Goal: Task Accomplishment & Management: Manage account settings

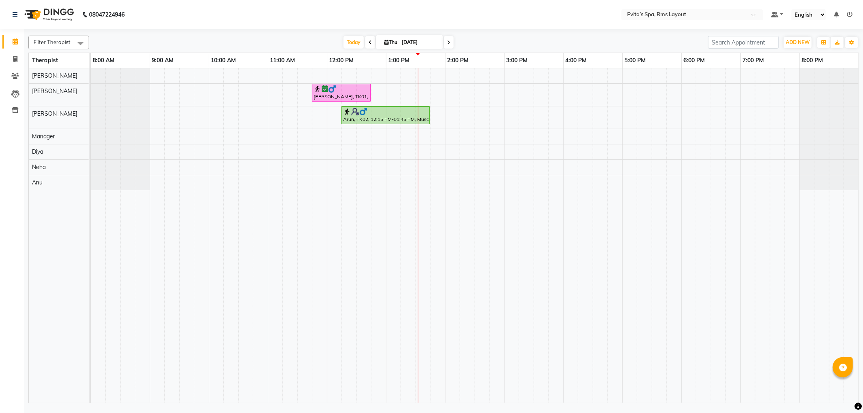
click at [423, 40] on input "[DATE]" at bounding box center [419, 42] width 40 height 12
select select "9"
select select "2025"
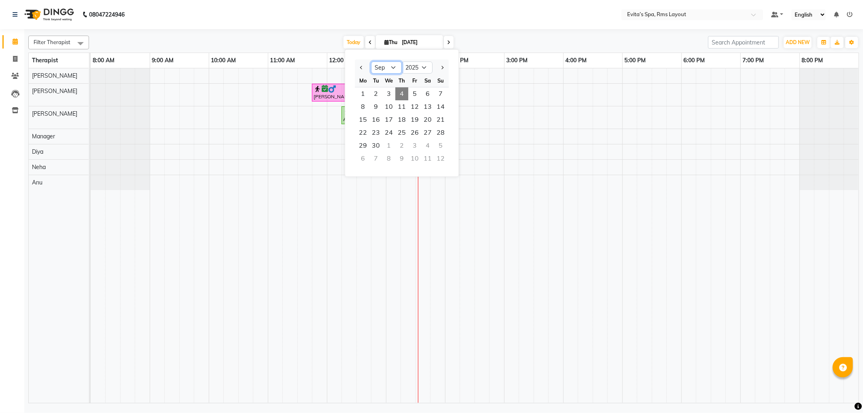
click at [395, 68] on select "Jan Feb Mar Apr May Jun [DATE] Aug Sep Oct Nov Dec" at bounding box center [386, 67] width 31 height 12
select select "8"
click at [371, 61] on select "Jan Feb Mar Apr May Jun [DATE] Aug Sep Oct Nov Dec" at bounding box center [386, 67] width 31 height 12
click at [402, 146] on span "28" at bounding box center [401, 145] width 13 height 13
type input "[DATE]"
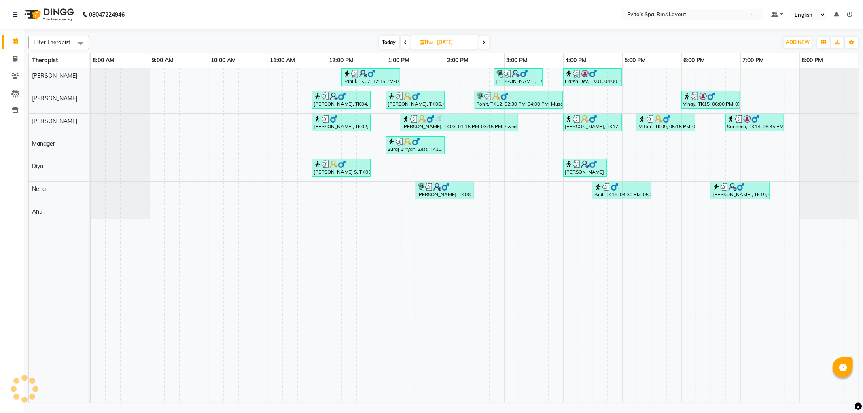
click at [443, 42] on input "[DATE]" at bounding box center [455, 42] width 40 height 12
select select "8"
select select "2025"
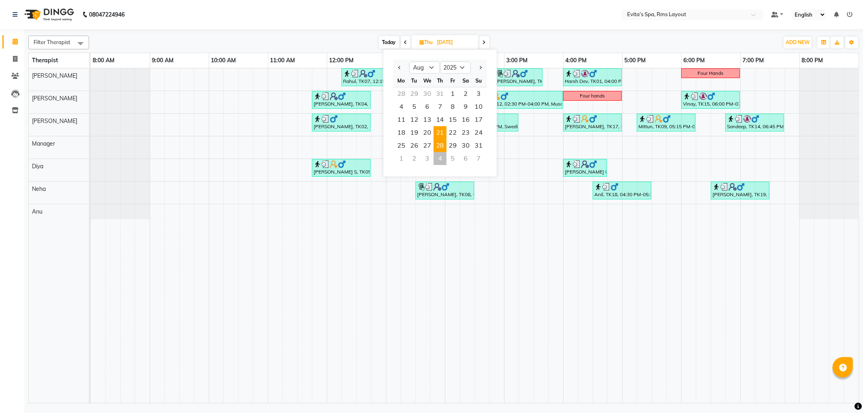
click at [438, 135] on span "21" at bounding box center [440, 132] width 13 height 13
type input "21-08-2025"
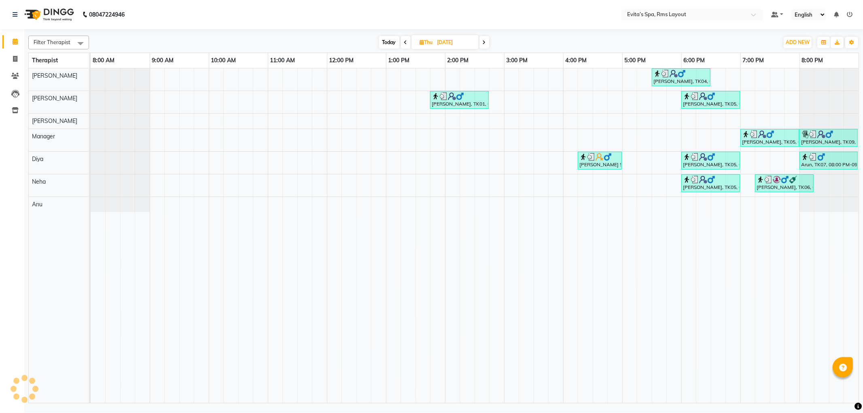
click at [447, 42] on input "21-08-2025" at bounding box center [455, 42] width 40 height 12
select select "8"
select select "2025"
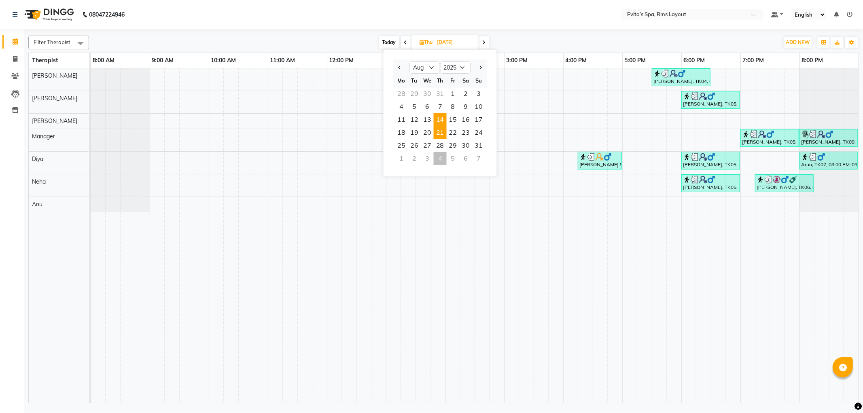
click at [441, 119] on span "14" at bounding box center [440, 119] width 13 height 13
type input "14-08-2025"
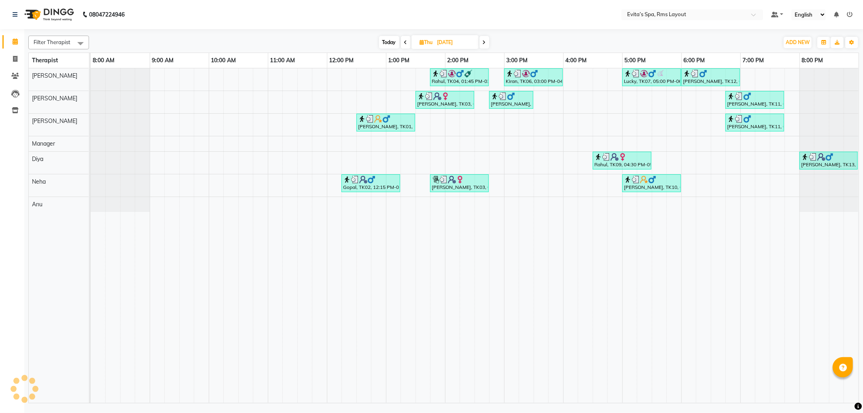
click at [444, 42] on input "14-08-2025" at bounding box center [455, 42] width 40 height 12
select select "8"
select select "2025"
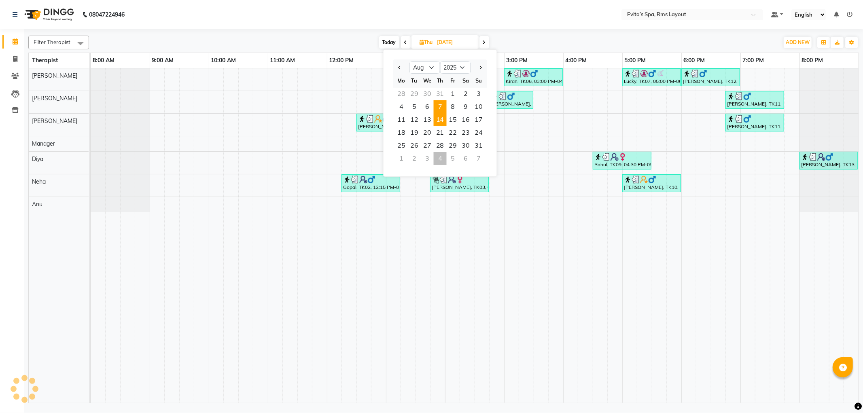
click at [440, 104] on span "7" at bounding box center [440, 106] width 13 height 13
type input "07-08-2025"
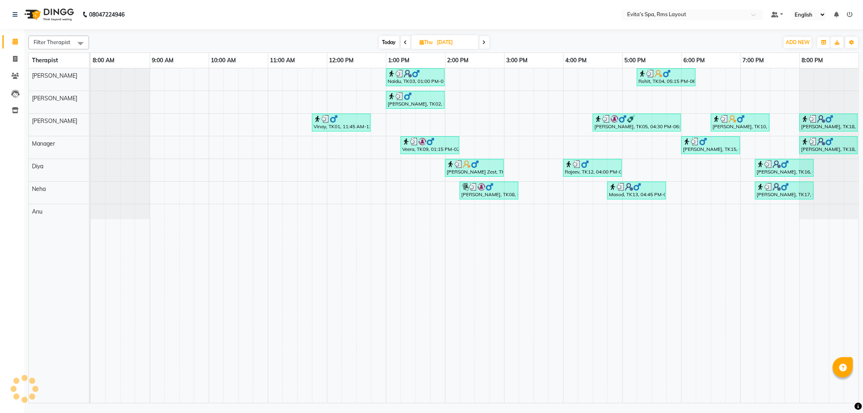
click at [440, 37] on input "07-08-2025" at bounding box center [455, 42] width 40 height 12
select select "8"
select select "2025"
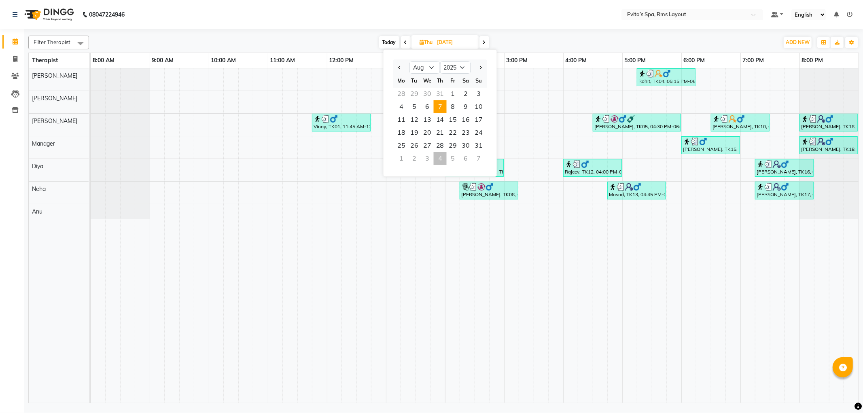
click at [438, 162] on div "4" at bounding box center [440, 158] width 13 height 13
type input "[DATE]"
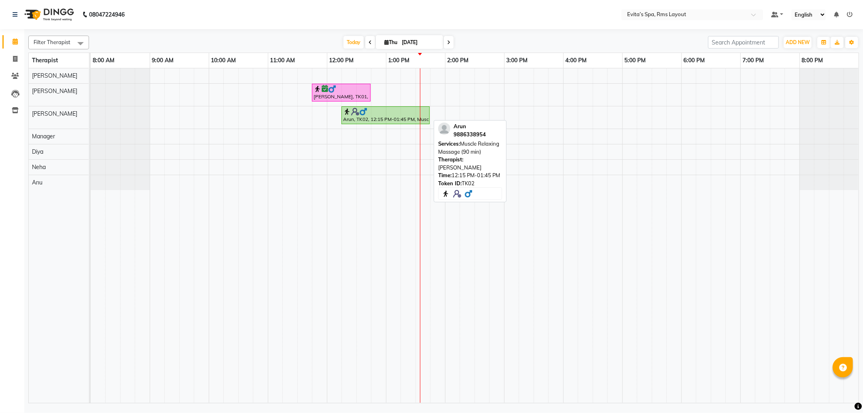
click at [376, 115] on div "Arun, TK02, 12:15 PM-01:45 PM, Muscle Relaxing Massage (90 min)" at bounding box center [385, 115] width 87 height 15
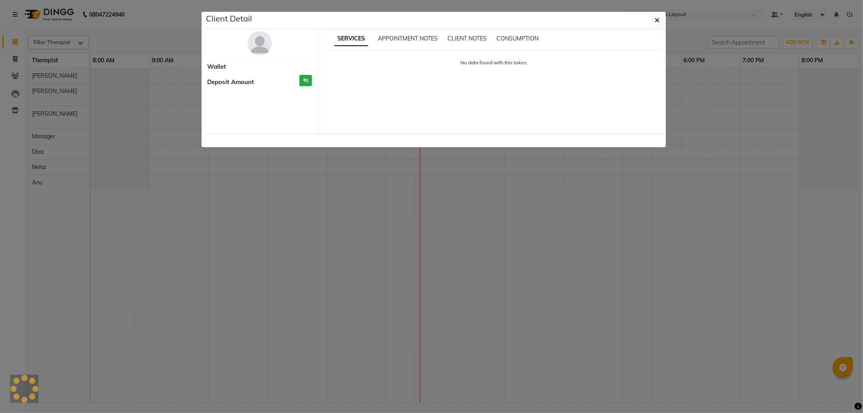
select select "1"
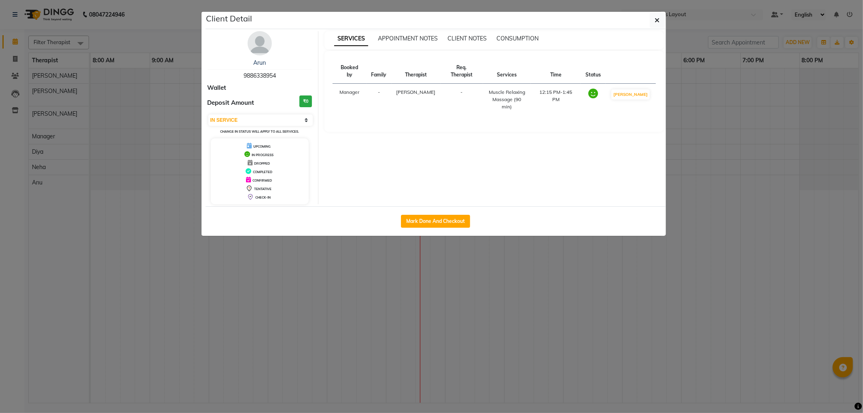
drag, startPoint x: 285, startPoint y: 78, endPoint x: 242, endPoint y: 76, distance: 42.9
click at [242, 76] on div "Arun 9886338954" at bounding box center [260, 69] width 105 height 21
copy span "9886338954"
click at [653, 21] on button "button" at bounding box center [657, 20] width 15 height 15
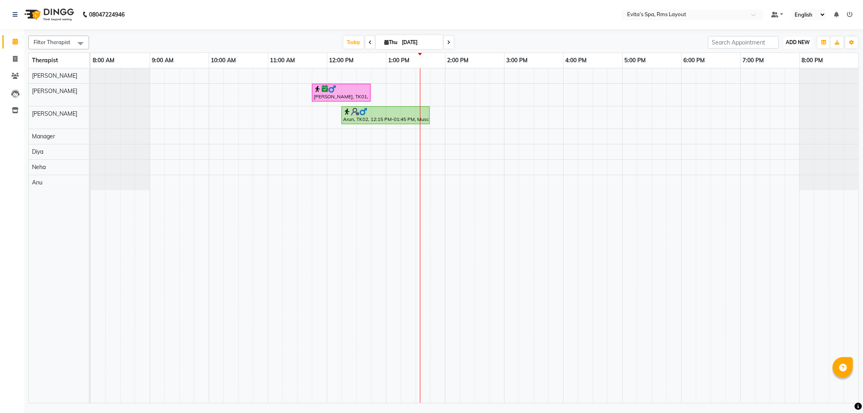
click at [794, 39] on span "ADD NEW" at bounding box center [798, 42] width 24 height 6
click at [775, 67] on link "Add Invoice" at bounding box center [779, 68] width 64 height 11
select select "service"
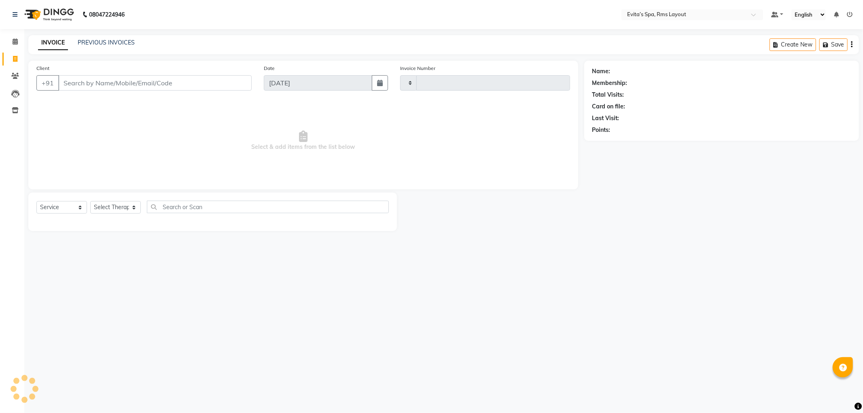
type input "1569"
select select "7850"
click at [178, 82] on input "Client" at bounding box center [154, 82] width 193 height 15
click at [175, 82] on input "9886338954" at bounding box center [154, 82] width 193 height 15
click at [128, 81] on input "988633895" at bounding box center [134, 82] width 152 height 15
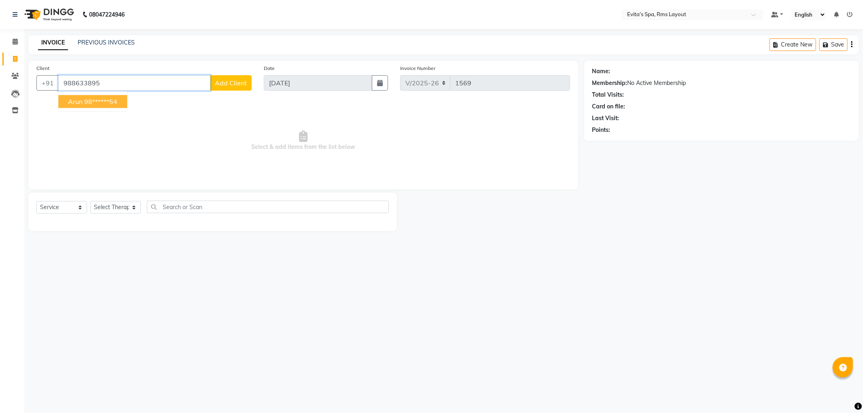
click at [77, 103] on span "Arun" at bounding box center [75, 101] width 15 height 8
type input "98******54"
click at [59, 209] on select "Select Service Product Membership Package Voucher Prepaid Gift Card" at bounding box center [61, 207] width 51 height 13
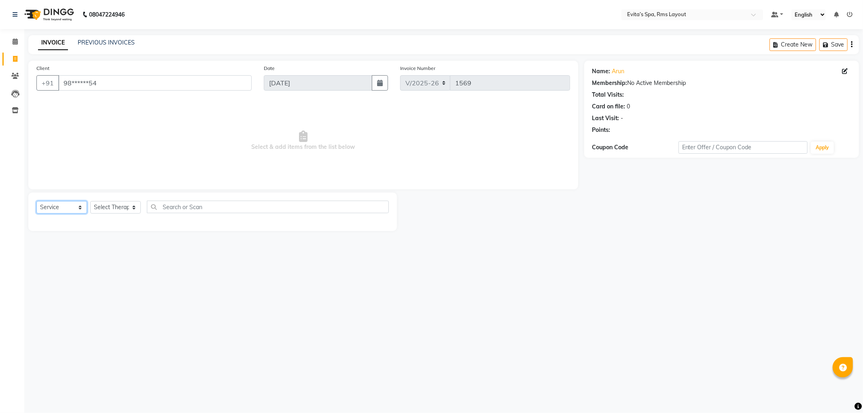
select select "package"
click at [36, 201] on select "Select Service Product Membership Package Voucher Prepaid Gift Card" at bounding box center [61, 207] width 51 height 13
click at [106, 210] on select "Select Therapist Anu Diya Kavitha Manager Nancy Neha Rebecca" at bounding box center [115, 207] width 51 height 13
select select "70223"
click at [90, 201] on select "Select Therapist Anu Diya Kavitha Manager Nancy Neha Rebecca" at bounding box center [115, 207] width 51 height 13
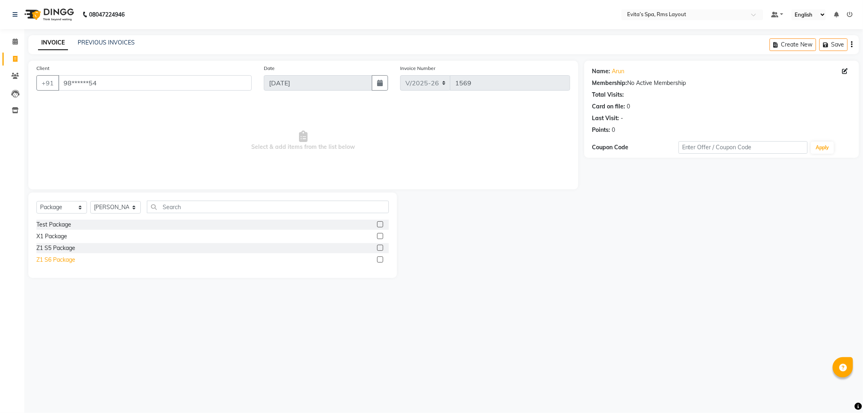
click at [65, 261] on div "Z1 S6 Package" at bounding box center [55, 260] width 39 height 8
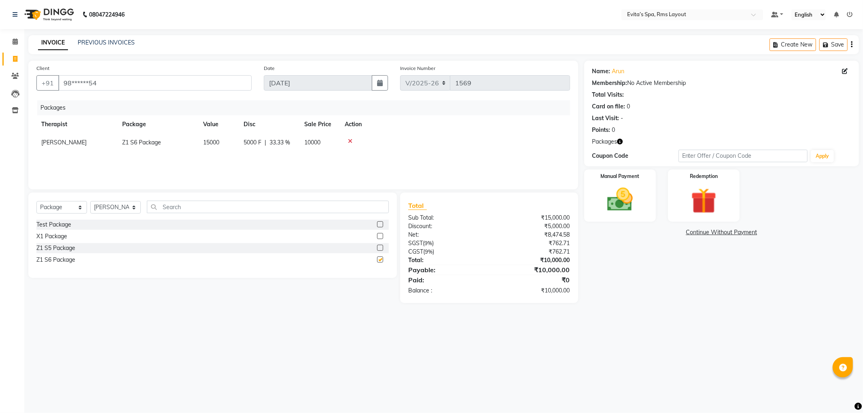
checkbox input "false"
click at [625, 209] on img at bounding box center [619, 199] width 43 height 31
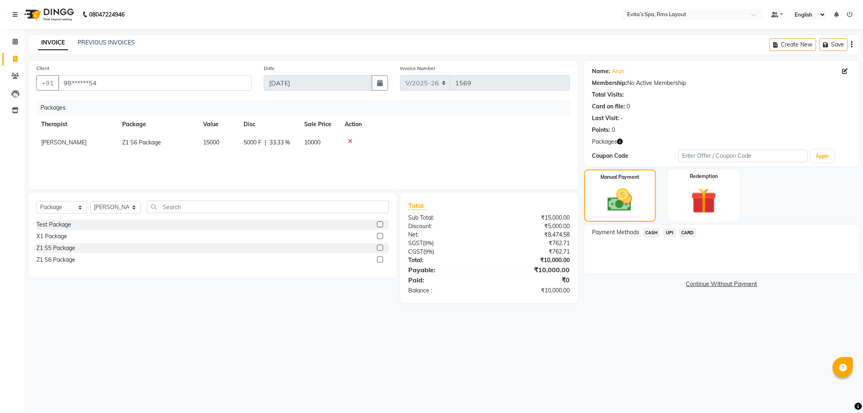
click at [671, 231] on span "UPI" at bounding box center [669, 232] width 13 height 9
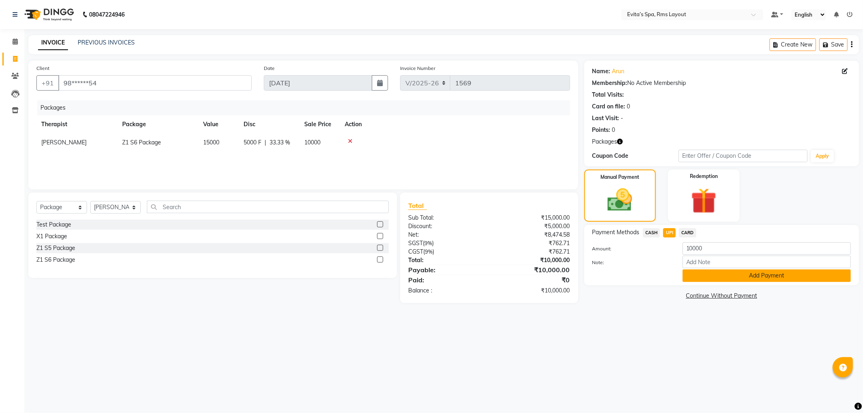
click at [689, 273] on button "Add Payment" at bounding box center [766, 275] width 168 height 13
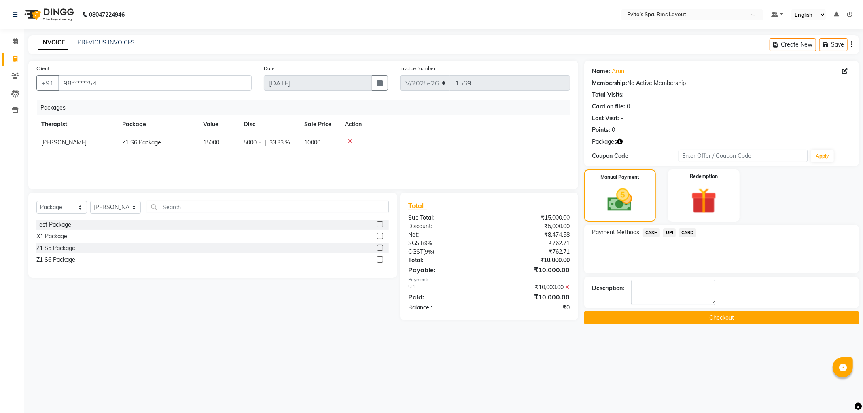
click at [652, 321] on button "Checkout" at bounding box center [721, 317] width 275 height 13
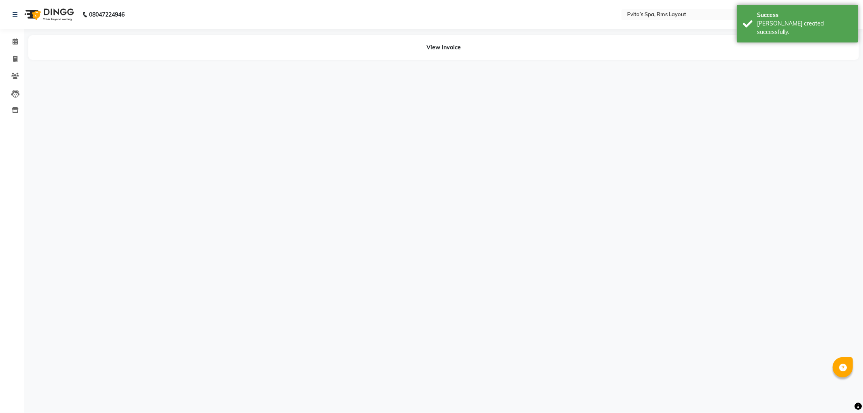
click at [59, 16] on img at bounding box center [48, 14] width 55 height 23
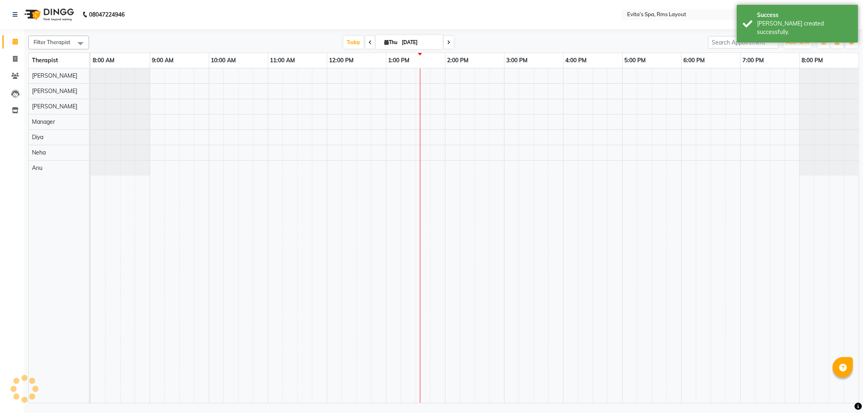
click at [59, 16] on img at bounding box center [48, 14] width 55 height 23
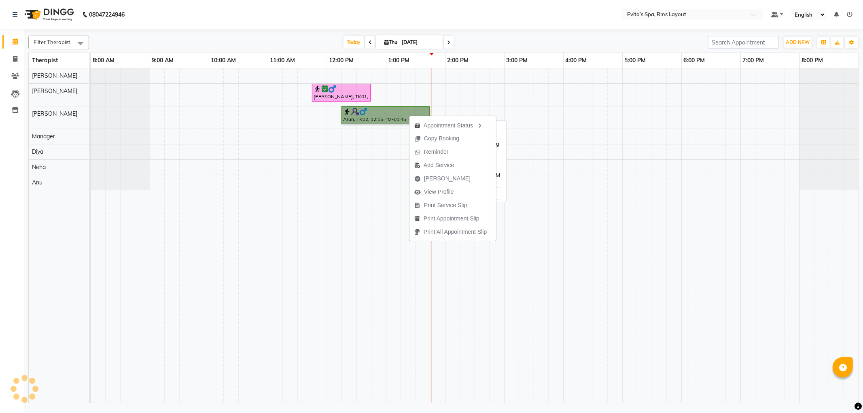
click at [375, 116] on link "Arun, TK02, 12:15 PM-01:45 PM, Muscle Relaxing Massage (90 min)" at bounding box center [385, 115] width 88 height 18
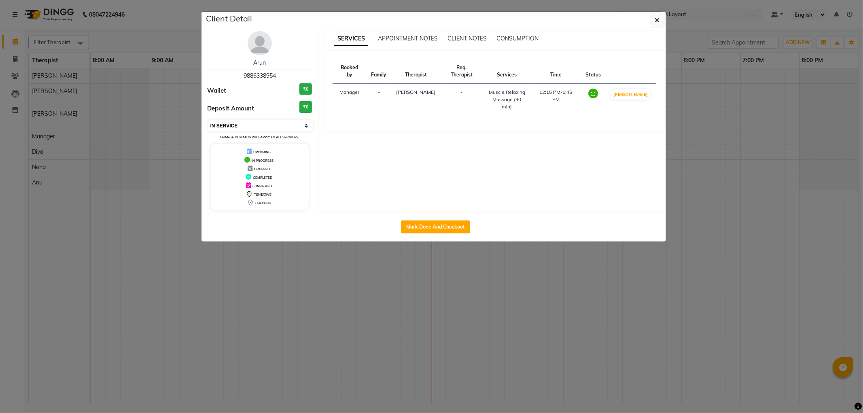
drag, startPoint x: 250, startPoint y: 123, endPoint x: 250, endPoint y: 129, distance: 6.1
click at [250, 123] on select "Select IN SERVICE CONFIRMED TENTATIVE CHECK IN MARK DONE DROPPED UPCOMING" at bounding box center [260, 125] width 105 height 11
select select "5"
click at [208, 120] on select "Select IN SERVICE CONFIRMED TENTATIVE CHECK IN MARK DONE DROPPED UPCOMING" at bounding box center [260, 125] width 105 height 11
click at [652, 19] on button "button" at bounding box center [657, 20] width 15 height 15
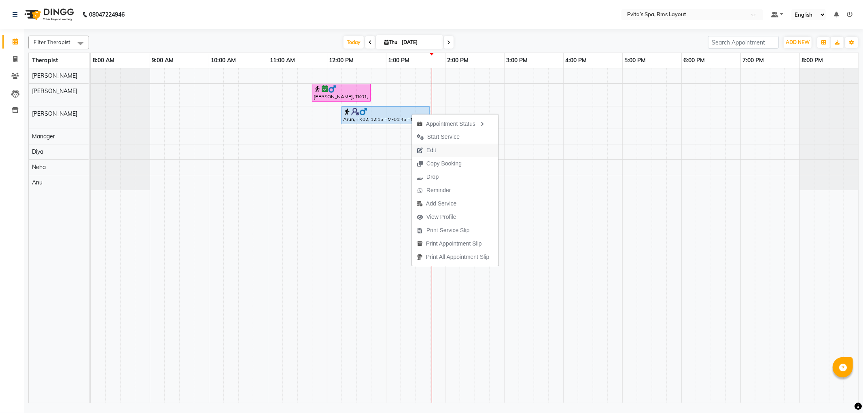
click at [435, 150] on span "Edit" at bounding box center [431, 150] width 10 height 8
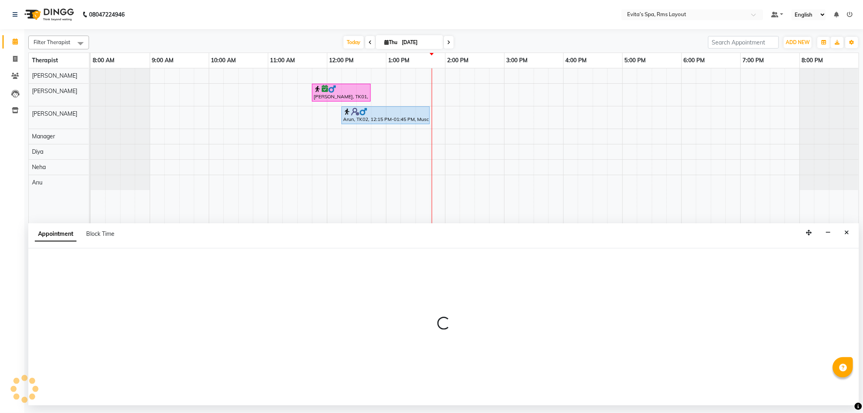
select select "tentative"
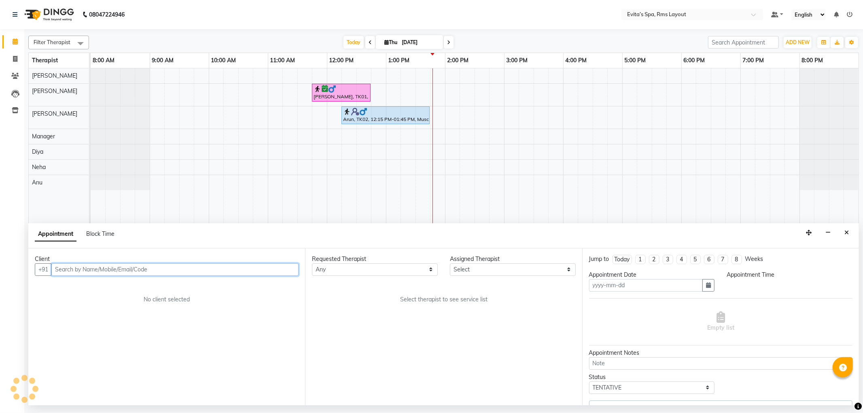
type input "[DATE]"
select select "upcoming"
select select "735"
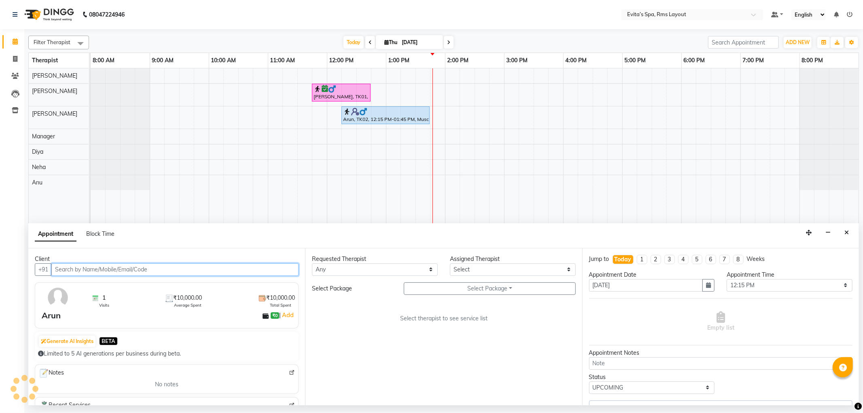
select select "70223"
select select "4260"
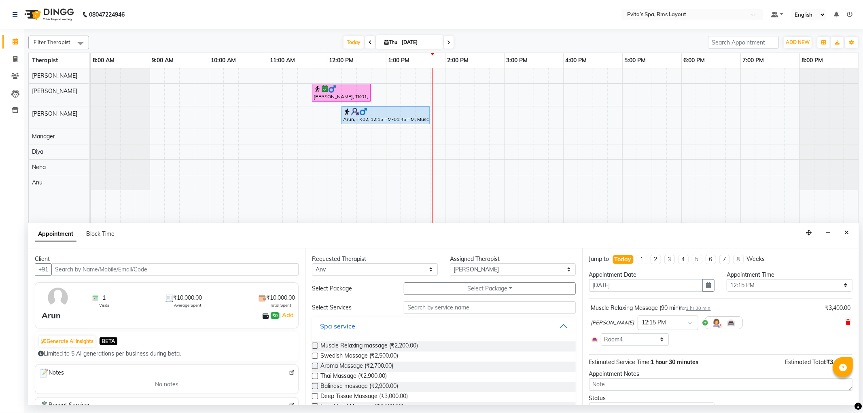
click at [845, 320] on span at bounding box center [847, 322] width 5 height 8
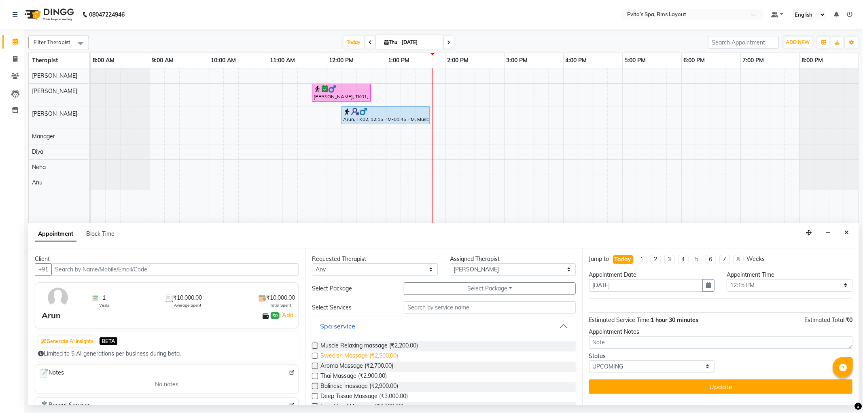
click at [354, 358] on span "Swedish Massage (₹2,500.00)" at bounding box center [359, 356] width 78 height 10
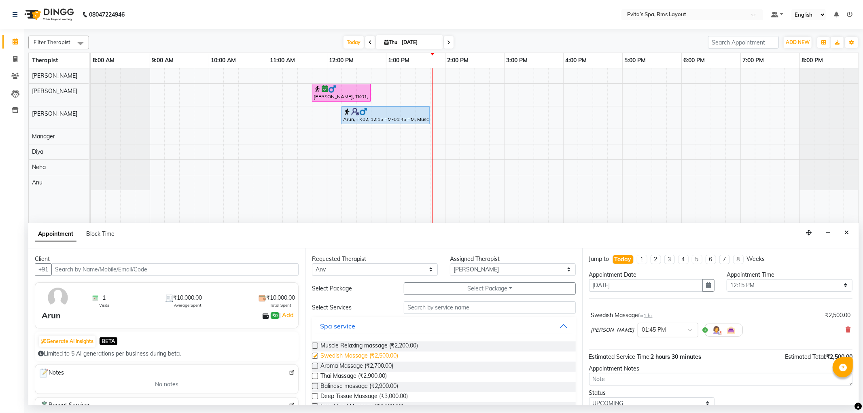
checkbox input "false"
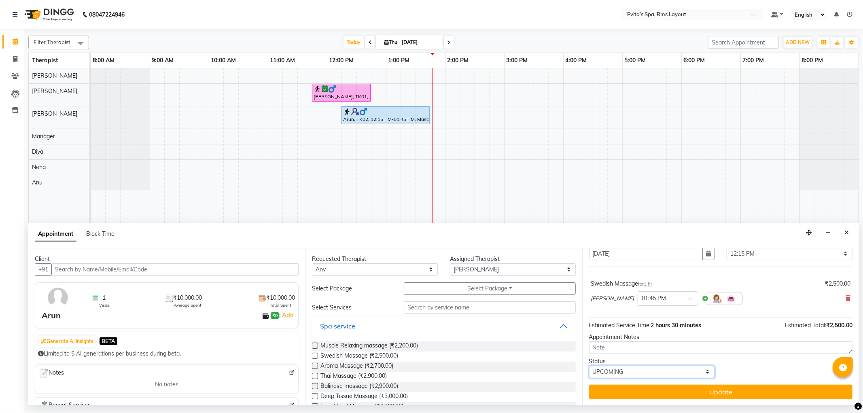
click at [599, 375] on select "Select TENTATIVE CONFIRM CHECK-IN UPCOMING" at bounding box center [652, 372] width 126 height 13
select select "confirm booking"
click at [589, 366] on select "Select TENTATIVE CONFIRM CHECK-IN UPCOMING" at bounding box center [652, 372] width 126 height 13
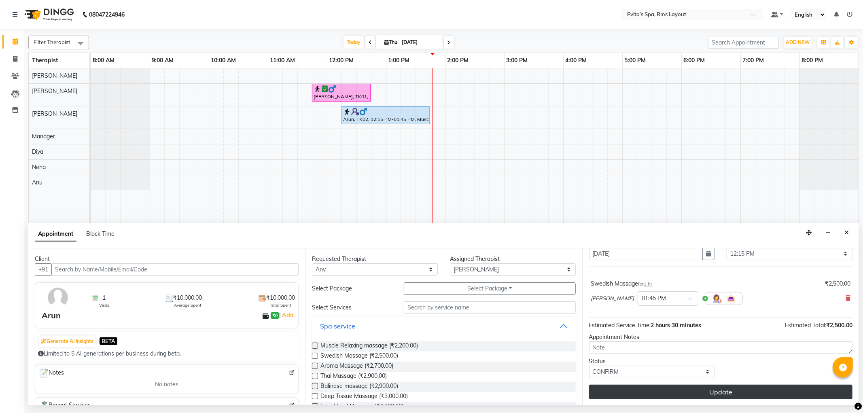
click at [669, 390] on button "Update" at bounding box center [720, 392] width 263 height 15
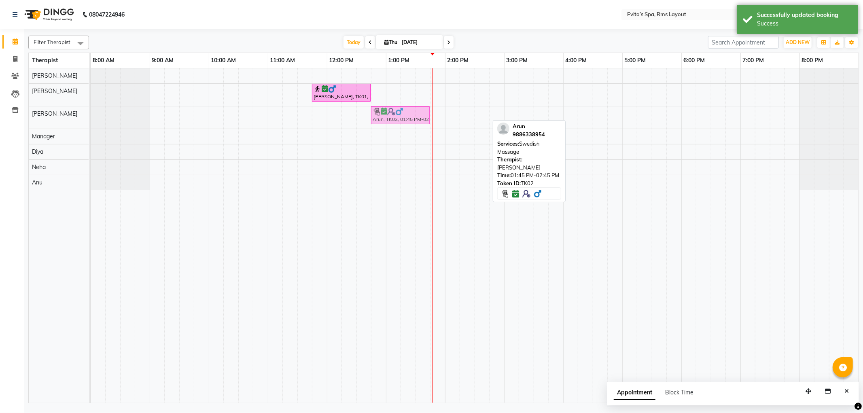
drag, startPoint x: 462, startPoint y: 113, endPoint x: 404, endPoint y: 114, distance: 57.9
click at [91, 114] on div "Arun, TK02, 01:45 PM-02:45 PM, Swedish Massage Arun, TK02, 01:45 PM-02:45 PM, S…" at bounding box center [91, 117] width 0 height 22
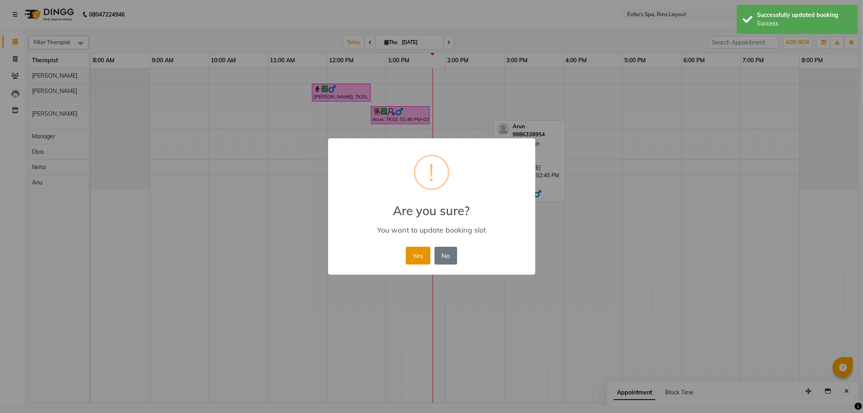
click at [422, 260] on button "Yes" at bounding box center [418, 256] width 25 height 18
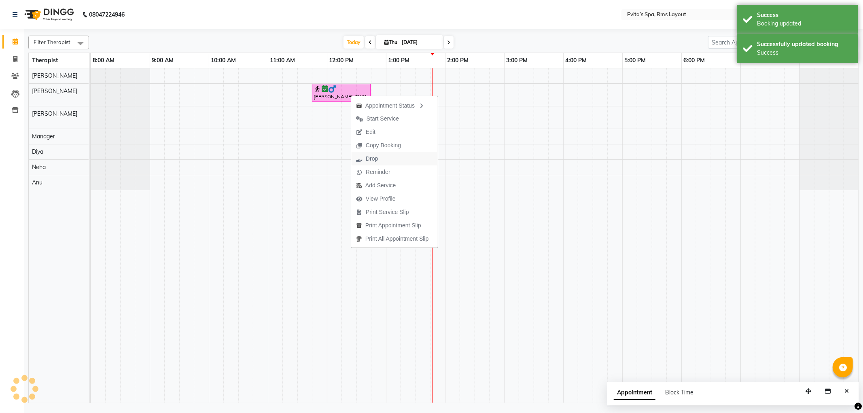
click at [383, 163] on button "Drop" at bounding box center [394, 158] width 87 height 13
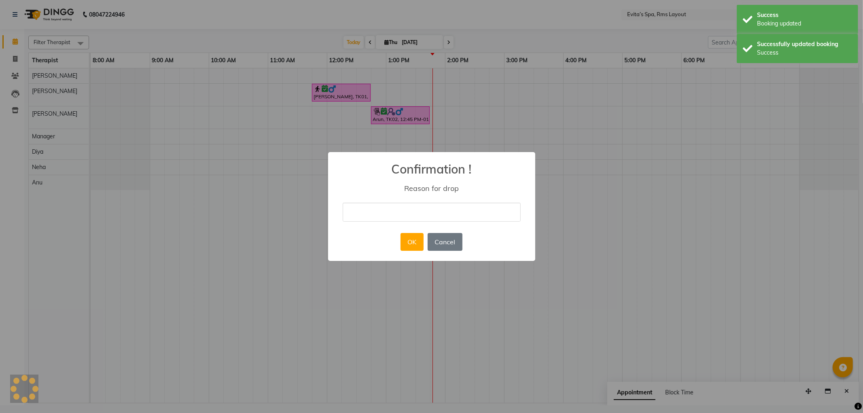
click at [429, 205] on input "text" at bounding box center [432, 212] width 178 height 19
type input "No show"
click at [418, 241] on button "OK" at bounding box center [411, 242] width 23 height 18
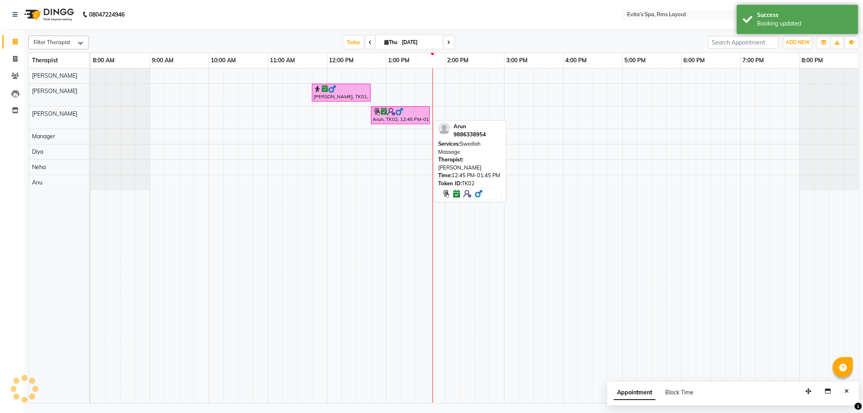
click at [395, 114] on img at bounding box center [399, 112] width 8 height 8
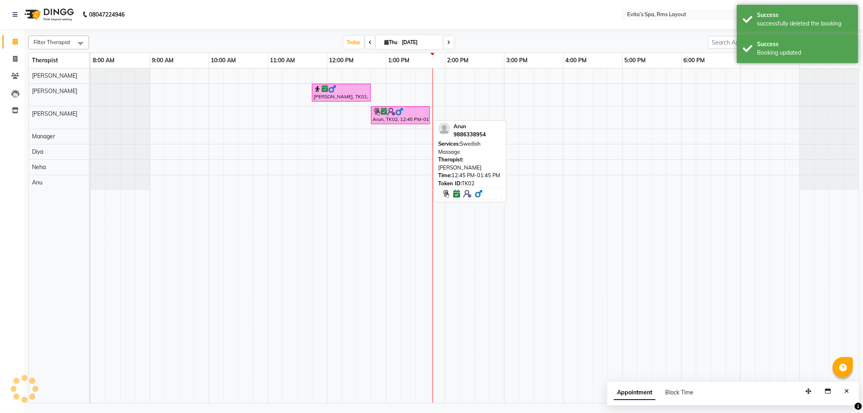
click at [387, 117] on div "Arun, TK02, 12:45 PM-01:45 PM, Swedish Massage" at bounding box center [400, 115] width 57 height 15
select select "6"
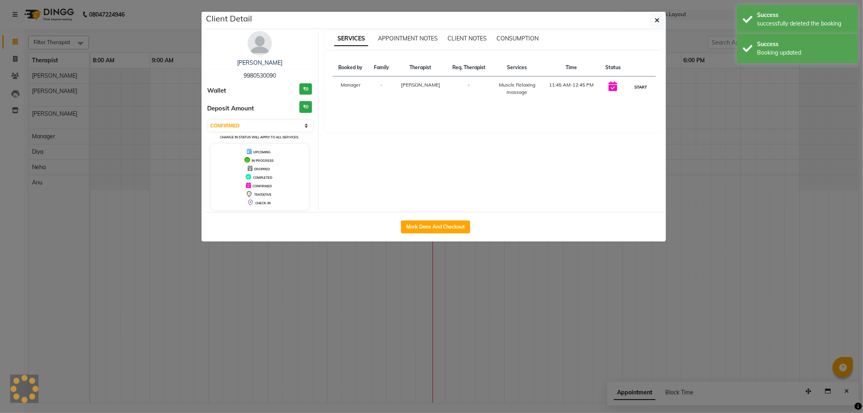
click at [646, 84] on button "START" at bounding box center [641, 87] width 17 height 10
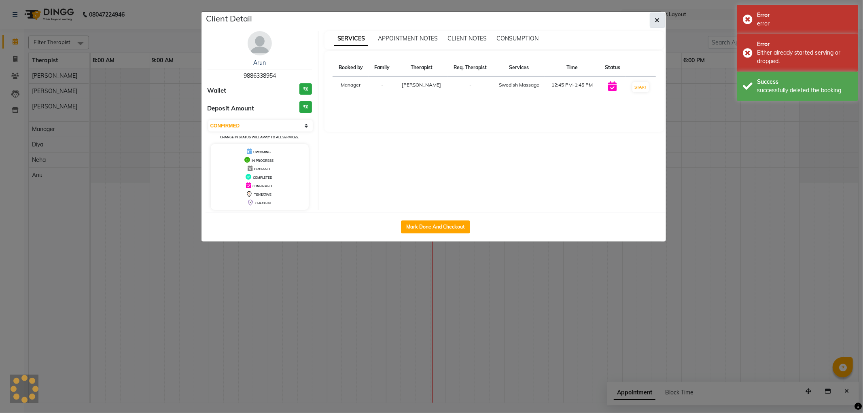
click at [656, 24] on button "button" at bounding box center [657, 20] width 15 height 15
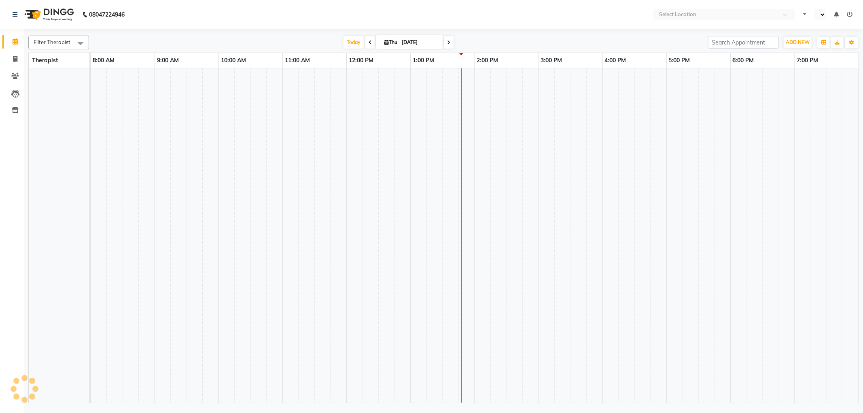
select select "en"
